Goal: Task Accomplishment & Management: Use online tool/utility

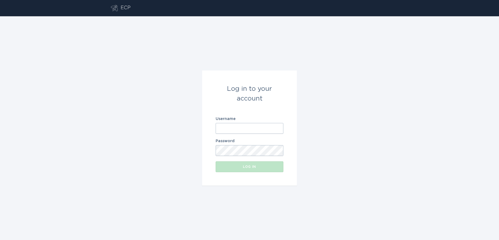
click at [245, 127] on input "Username" at bounding box center [249, 128] width 68 height 11
drag, startPoint x: 243, startPoint y: 129, endPoint x: 243, endPoint y: 143, distance: 14.9
click at [243, 129] on input "Username" at bounding box center [249, 128] width 68 height 11
click at [240, 128] on input "Username" at bounding box center [249, 128] width 68 height 11
click at [237, 127] on input "Username" at bounding box center [249, 128] width 68 height 11
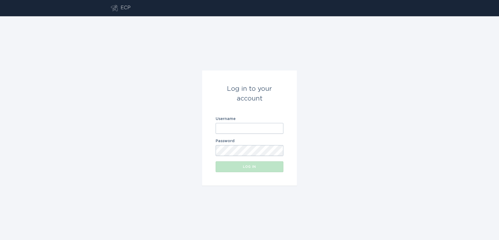
type input "[EMAIL_ADDRESS][DOMAIN_NAME]"
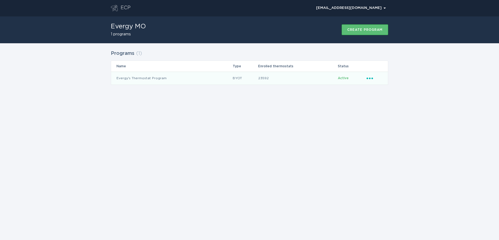
click at [368, 79] on icon "Ellipsis" at bounding box center [370, 77] width 8 height 5
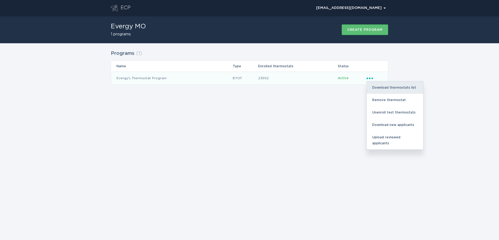
click at [385, 88] on div "Download thermostats list" at bounding box center [395, 87] width 56 height 12
